Goal: Navigation & Orientation: Find specific page/section

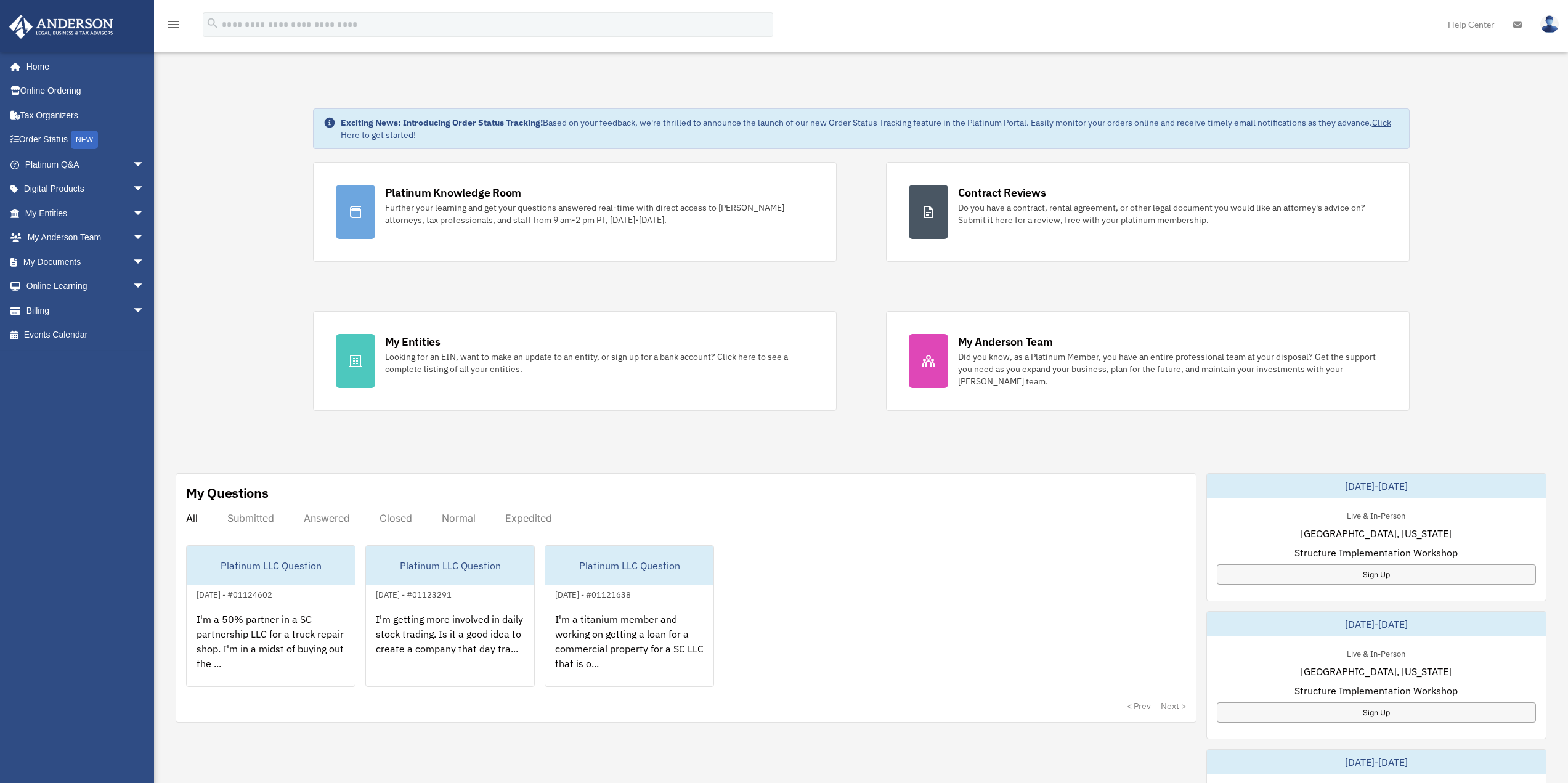
click at [254, 521] on div "Submitted" at bounding box center [250, 518] width 46 height 13
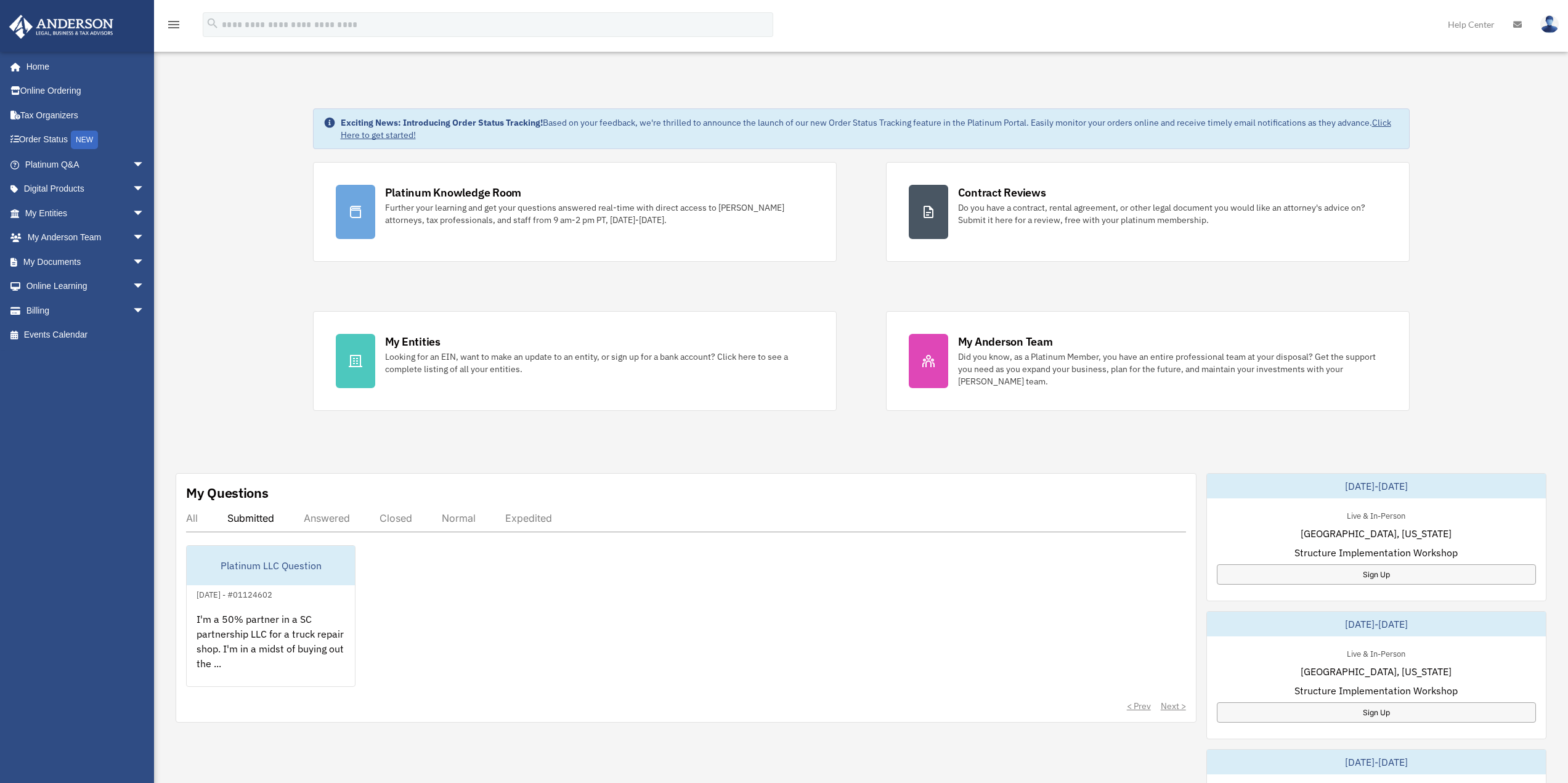
click at [316, 516] on div "Answered" at bounding box center [327, 518] width 46 height 13
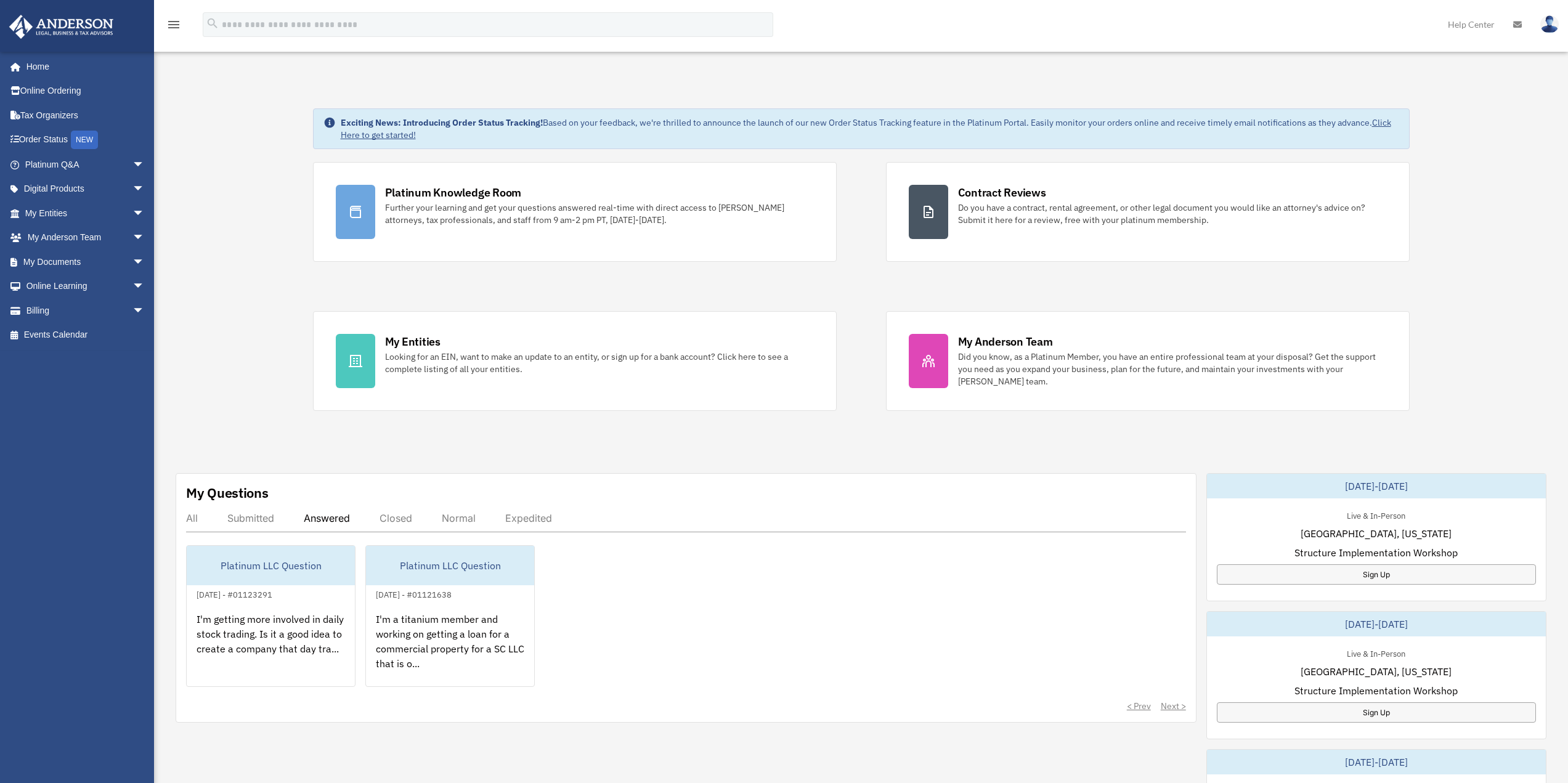
click at [385, 517] on div "Closed" at bounding box center [395, 518] width 32 height 13
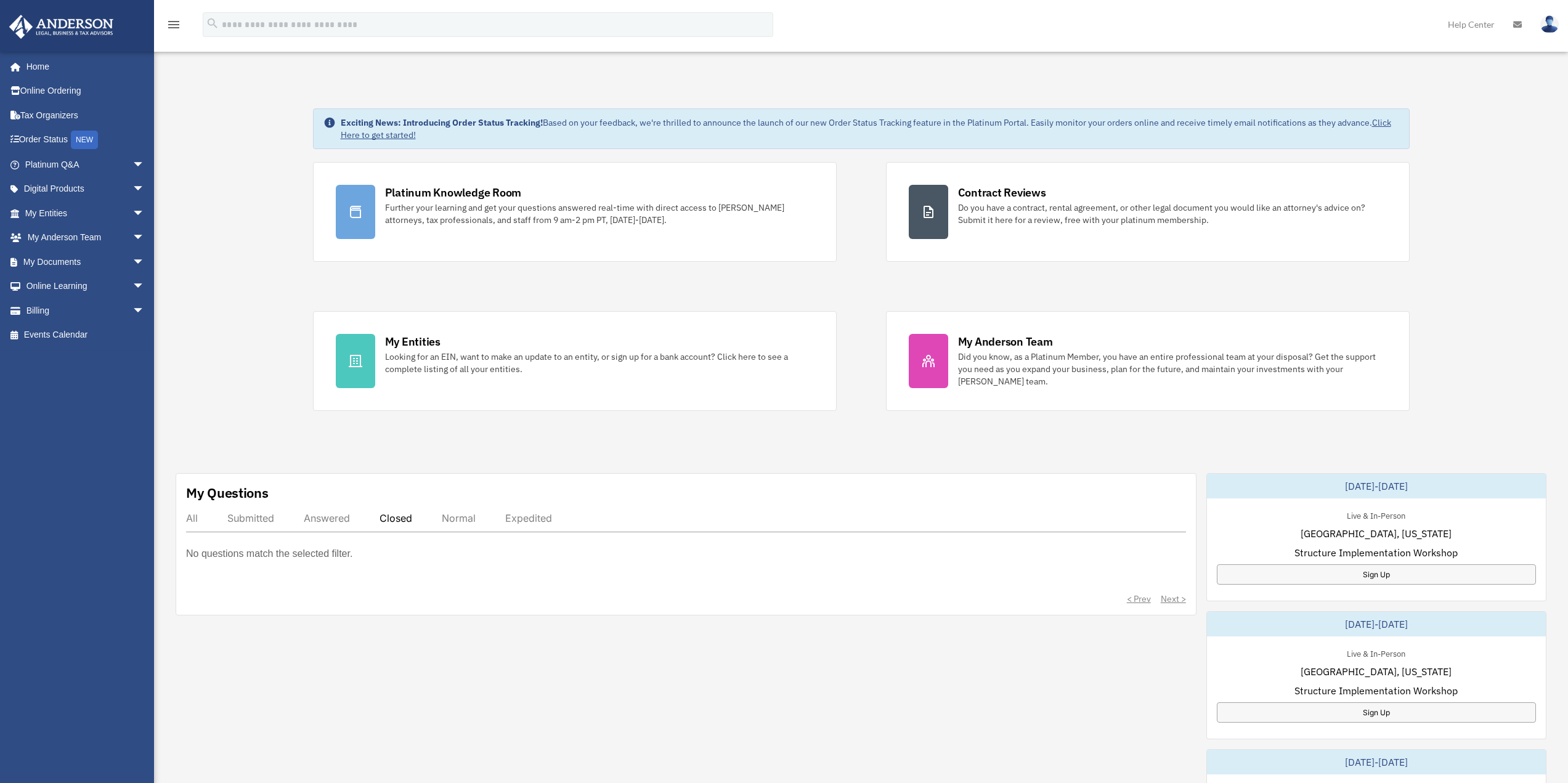
click at [459, 514] on div "Normal" at bounding box center [458, 518] width 34 height 13
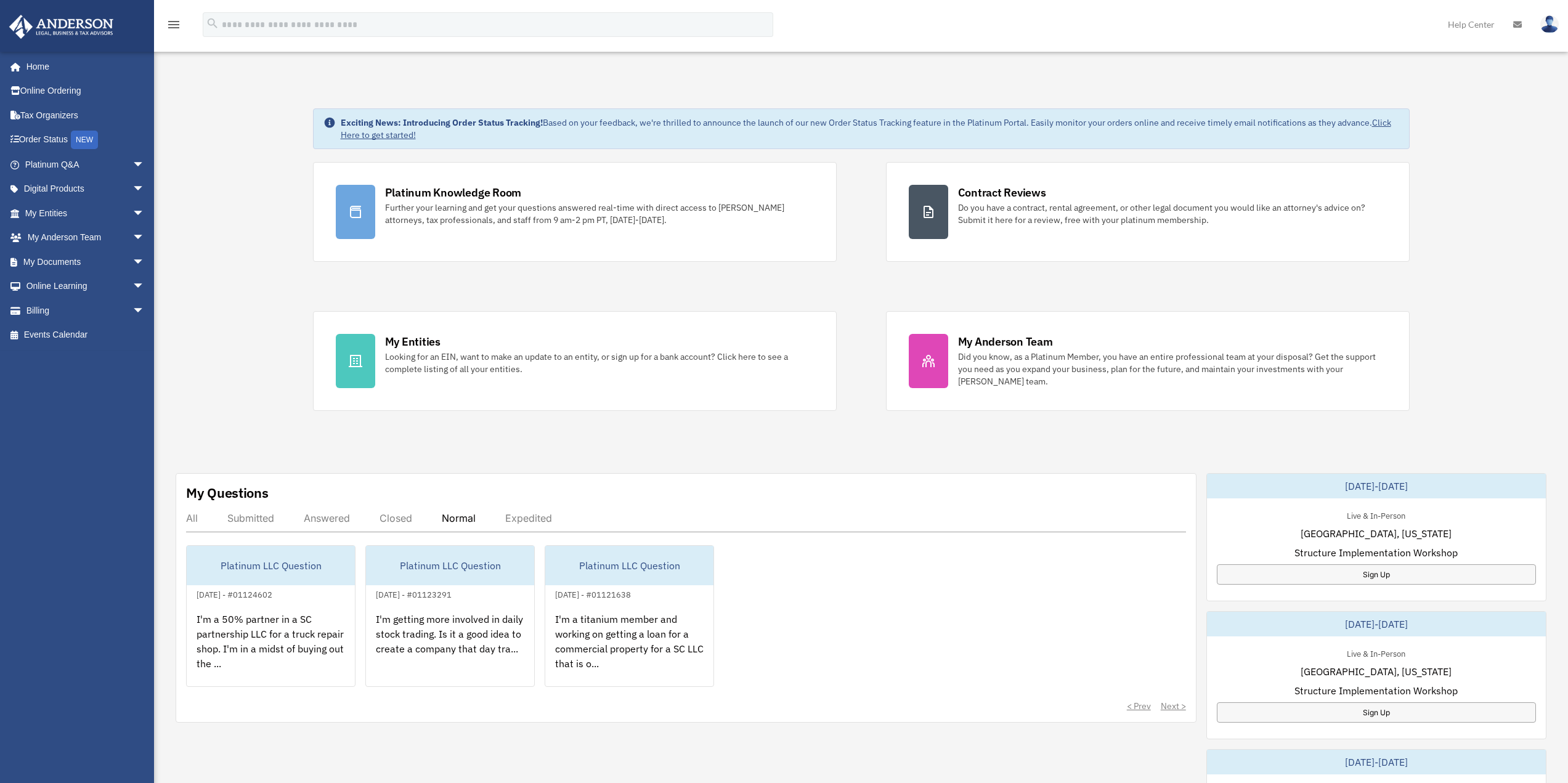
click at [528, 518] on div "Expedited" at bounding box center [528, 518] width 46 height 13
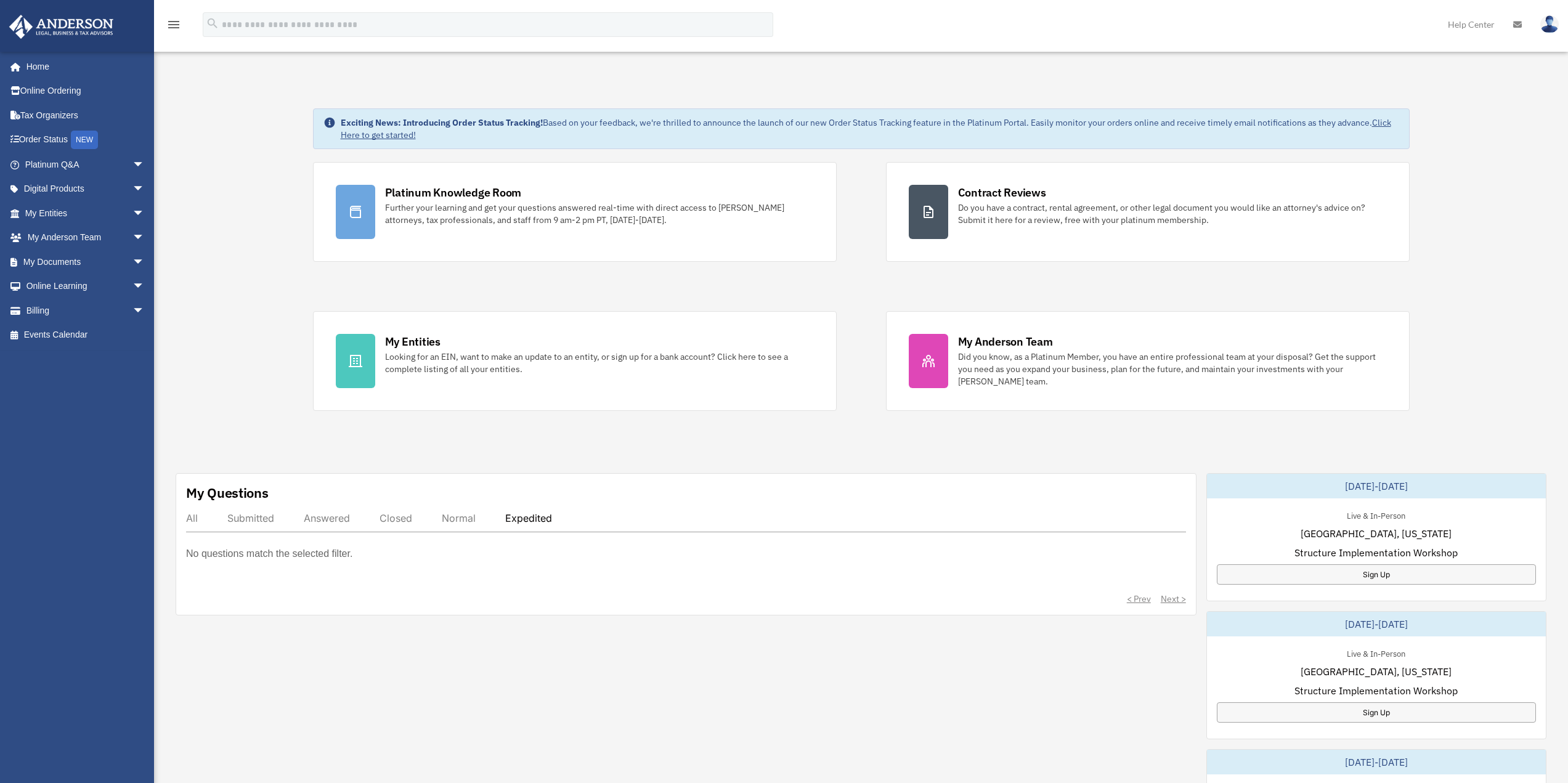
click at [198, 520] on div "All Submitted Answered Closed Normal Expedited" at bounding box center [686, 522] width 1000 height 20
click at [198, 513] on div "All Submitted Answered Closed Normal Expedited" at bounding box center [686, 522] width 1000 height 20
click at [256, 519] on div "Submitted" at bounding box center [250, 518] width 46 height 13
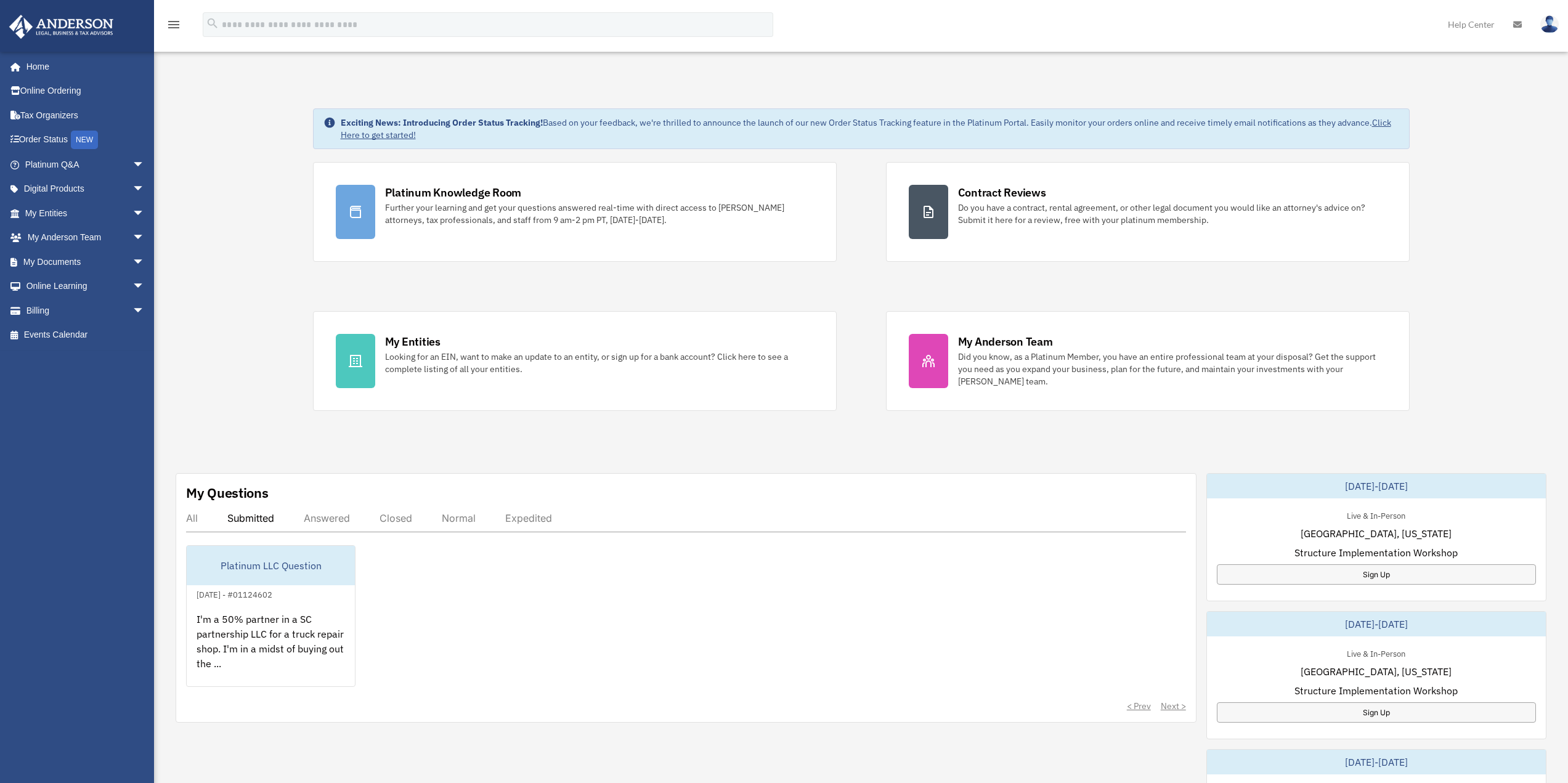
click at [321, 517] on div "Answered" at bounding box center [327, 518] width 46 height 13
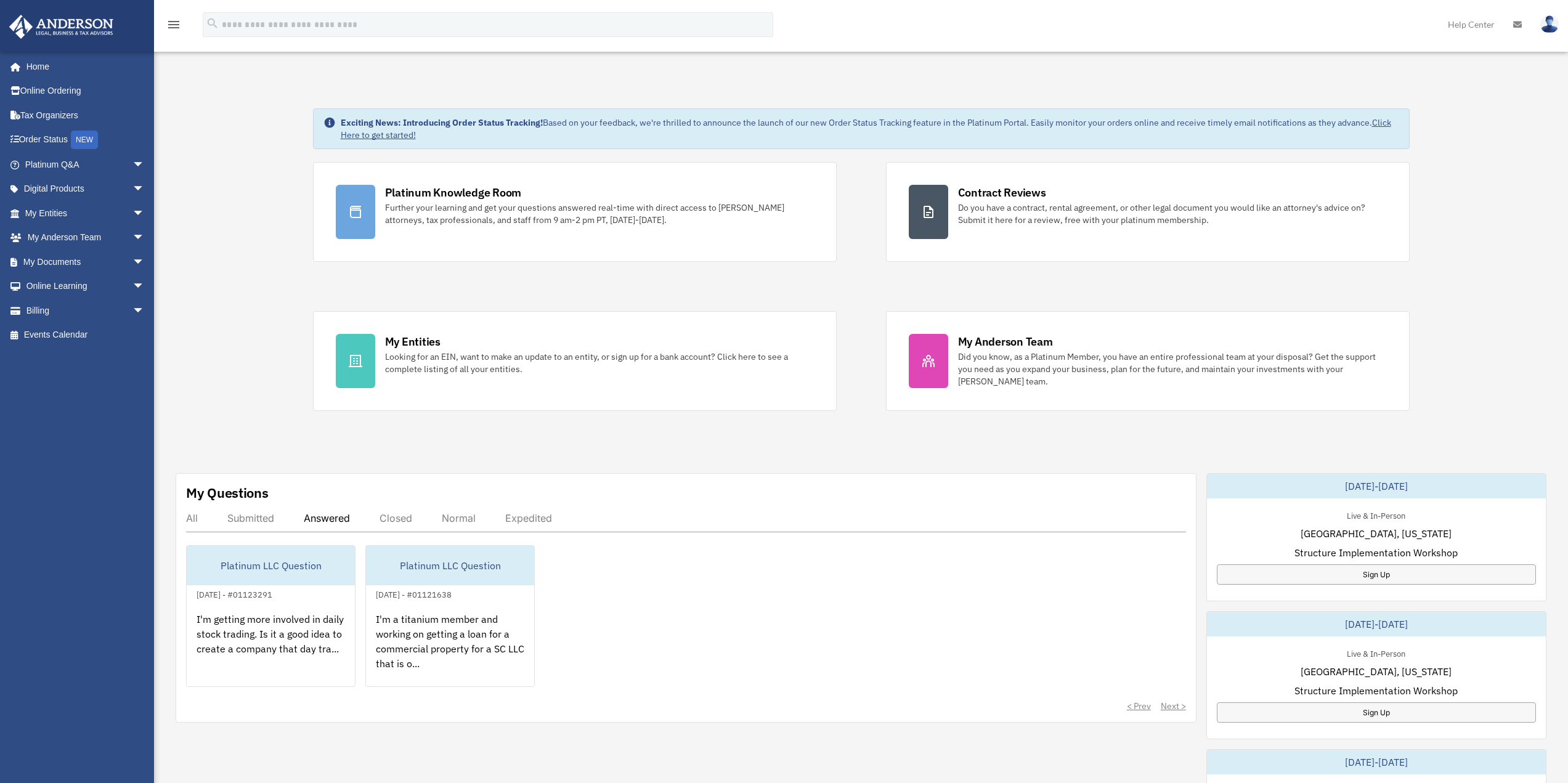
click at [396, 518] on div "Closed" at bounding box center [395, 518] width 32 height 13
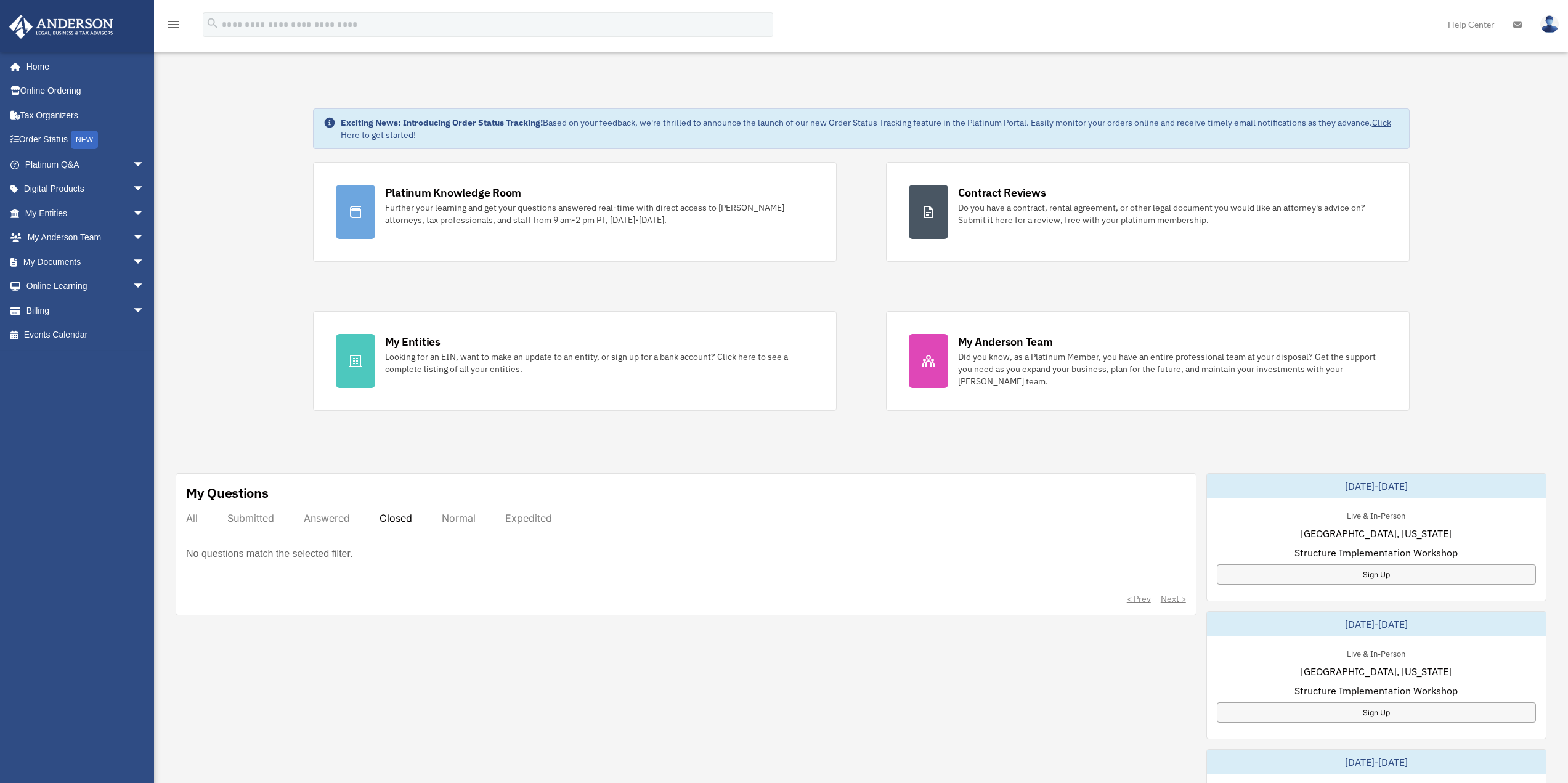
click at [190, 519] on div "All" at bounding box center [191, 518] width 12 height 13
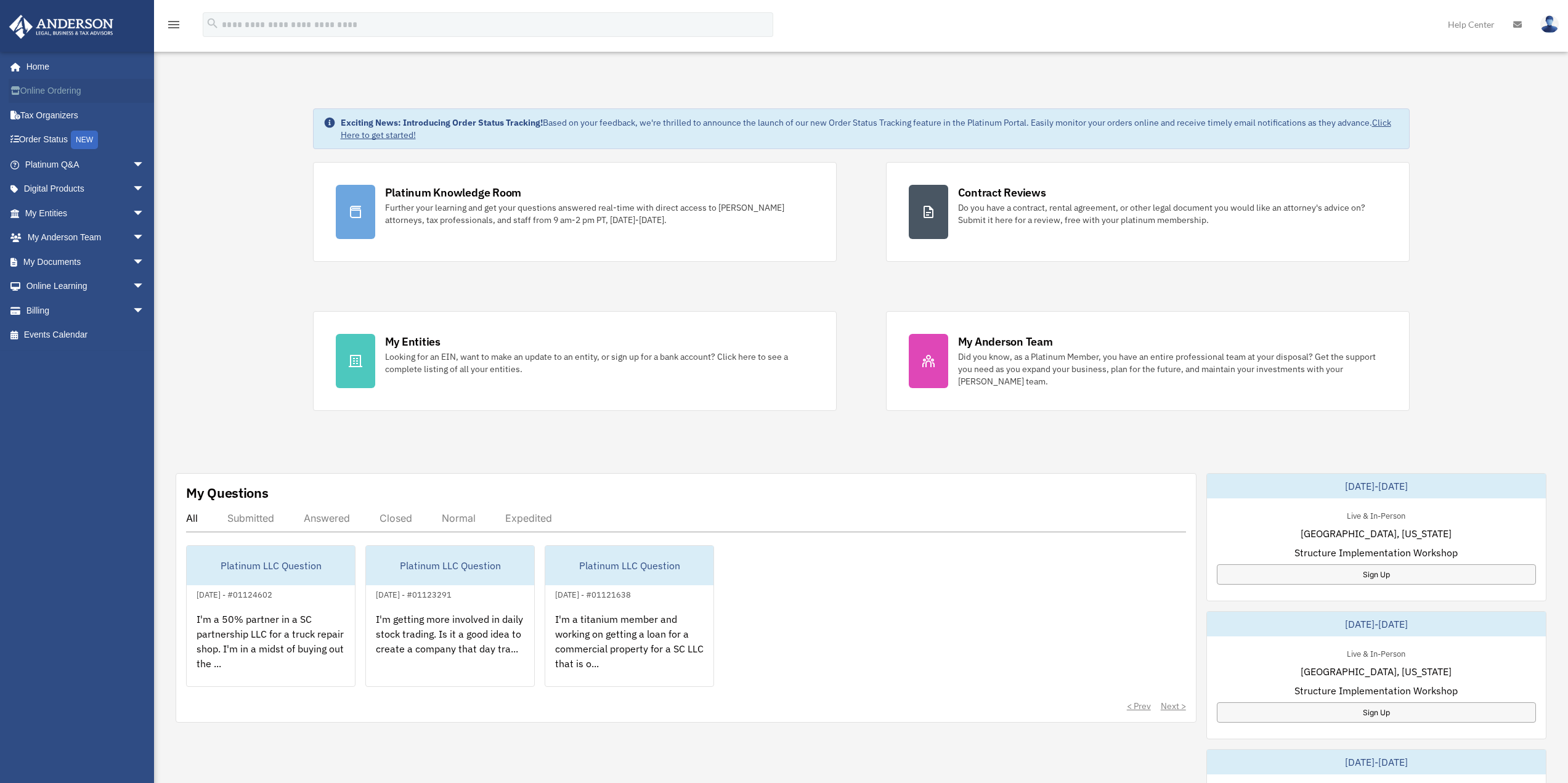
click at [41, 87] on link "Online Ordering" at bounding box center [86, 91] width 154 height 24
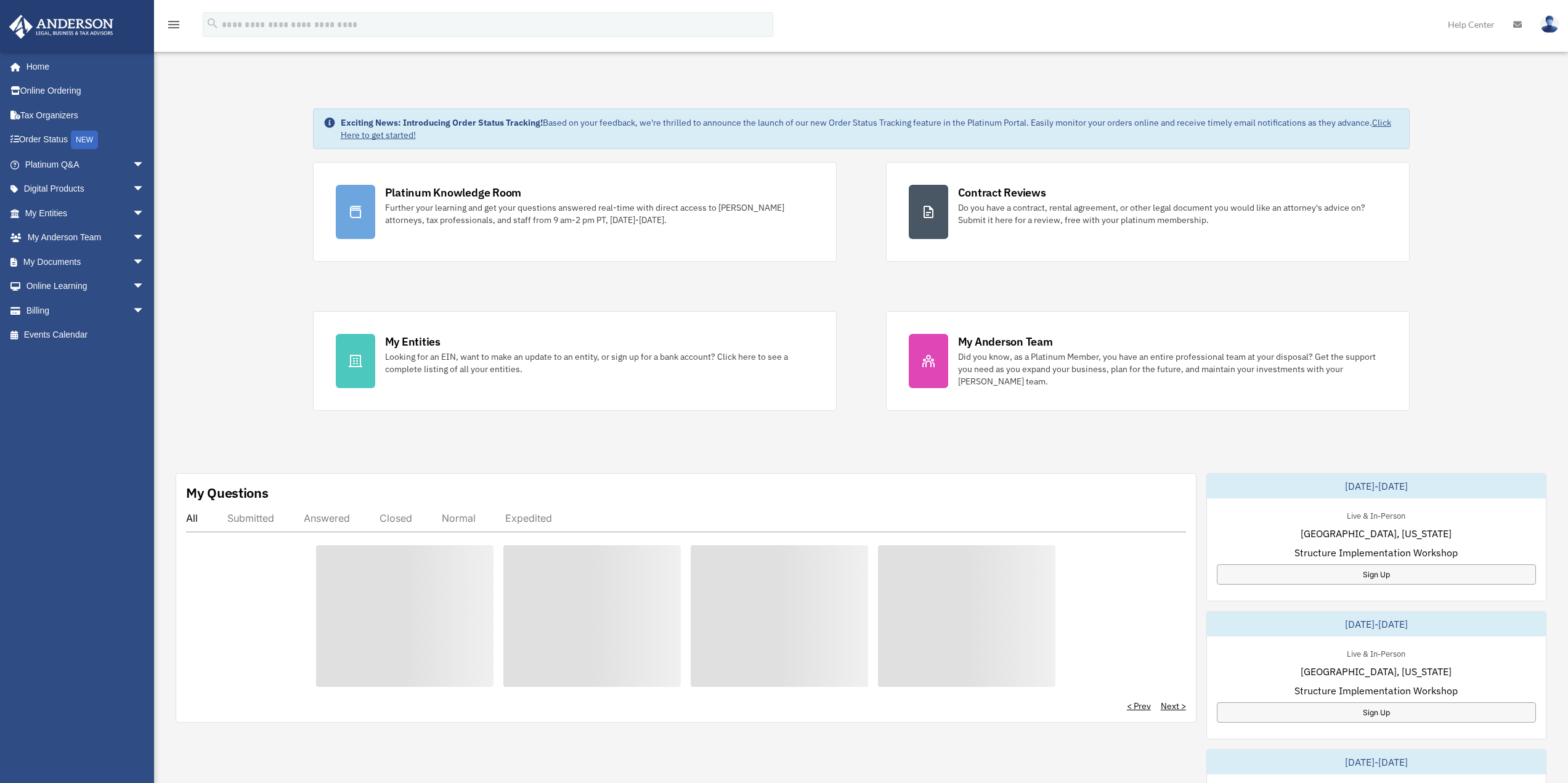
click at [22, 25] on img at bounding box center [61, 27] width 112 height 24
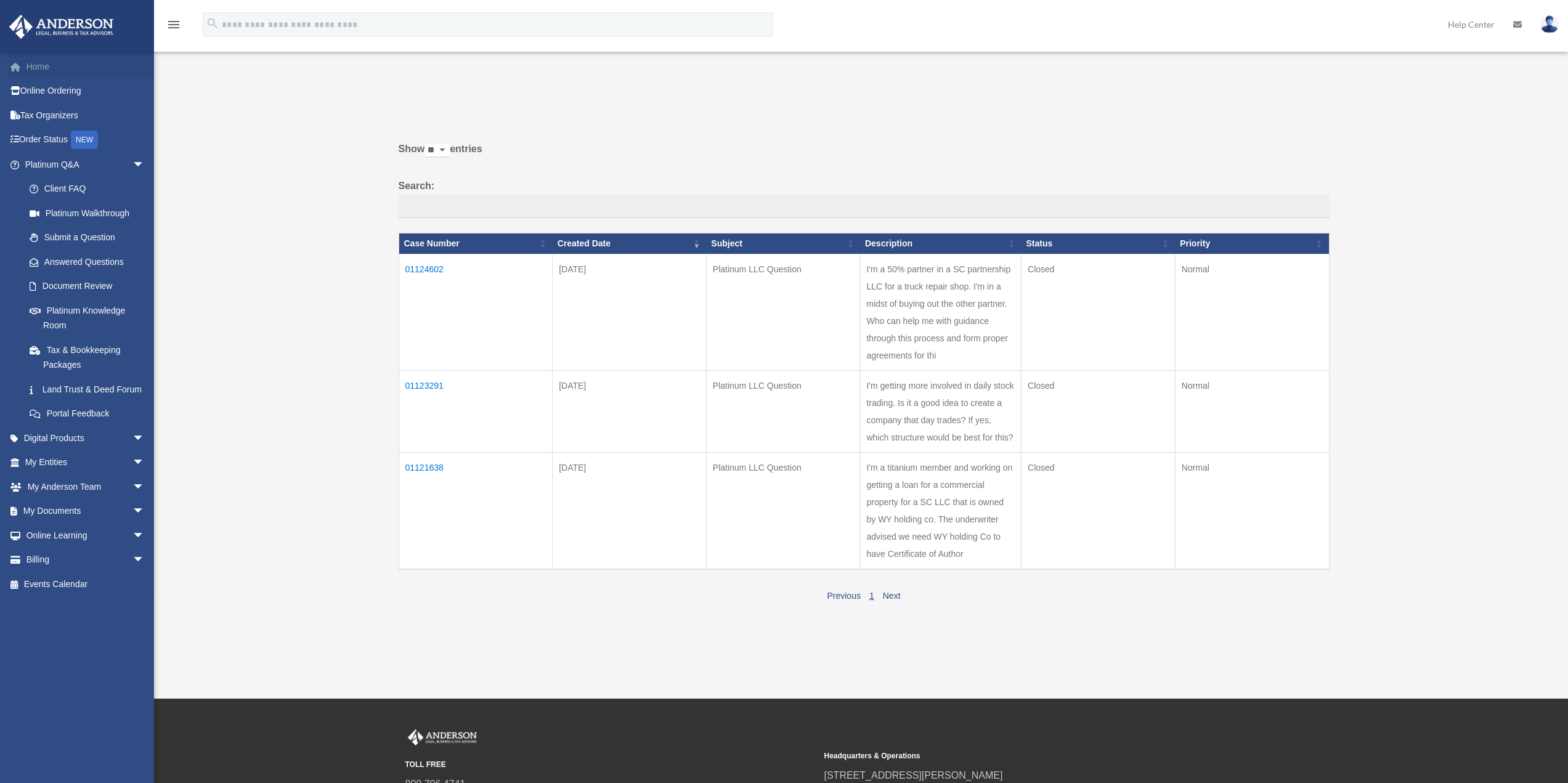
click at [29, 71] on link "Home" at bounding box center [86, 66] width 154 height 24
